Goal: Transaction & Acquisition: Purchase product/service

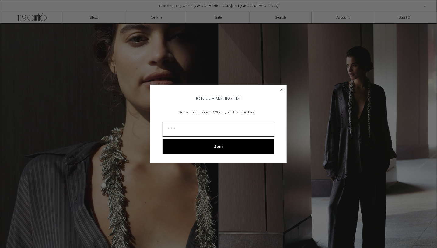
click at [280, 88] on circle "Close dialog" at bounding box center [282, 90] width 6 height 6
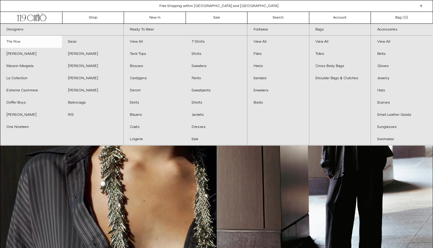
click at [9, 38] on link "The Row" at bounding box center [30, 42] width 61 height 12
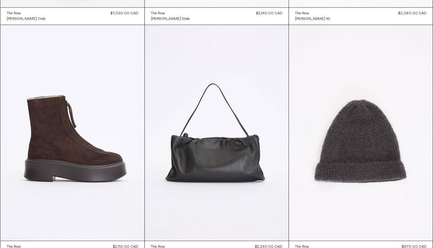
scroll to position [558, 0]
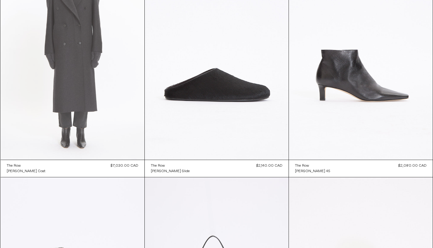
click at [83, 123] on at bounding box center [73, 52] width 144 height 216
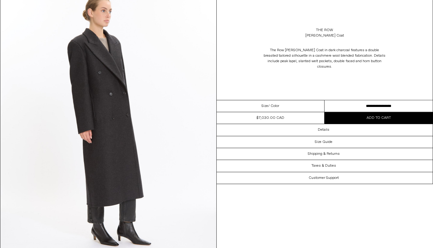
scroll to position [558, 0]
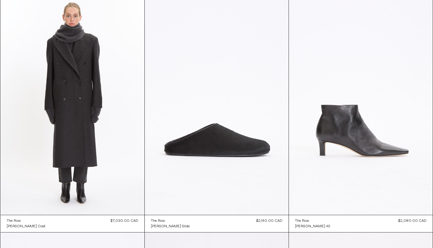
scroll to position [558, 0]
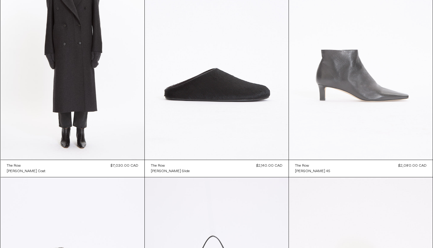
click at [365, 91] on at bounding box center [361, 52] width 144 height 216
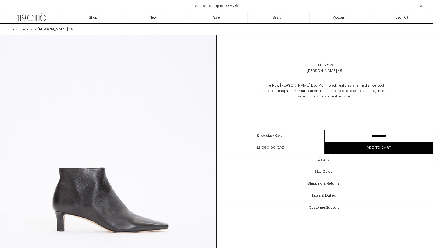
click at [391, 136] on select "**********" at bounding box center [378, 136] width 108 height 12
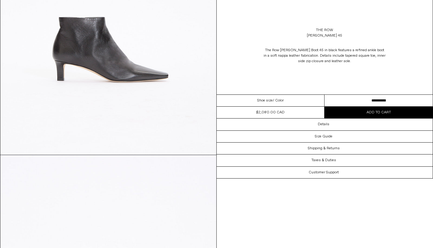
scroll to position [152, 0]
